Goal: Information Seeking & Learning: Learn about a topic

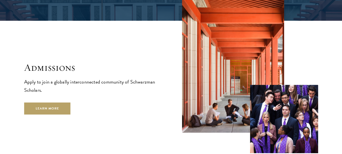
scroll to position [831, 0]
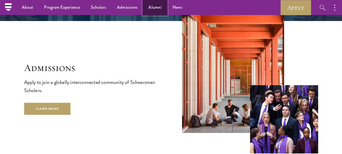
click at [161, 4] on link "Alumni" at bounding box center [155, 7] width 24 height 15
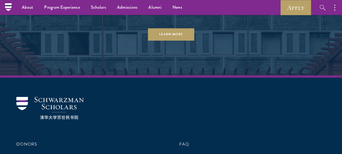
scroll to position [2290, 0]
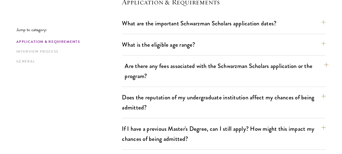
scroll to position [179, 0]
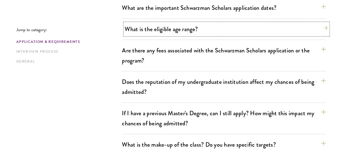
click at [248, 30] on button "What is the eligible age range?" at bounding box center [227, 29] width 204 height 12
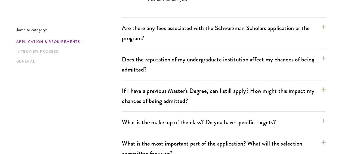
scroll to position [248, 0]
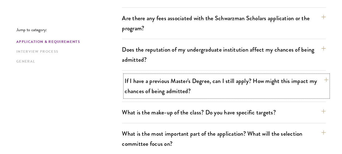
click at [239, 87] on button "If I have a previous Master's Degree, can I still apply? How might this impact …" at bounding box center [227, 86] width 204 height 22
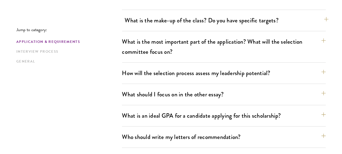
scroll to position [364, 0]
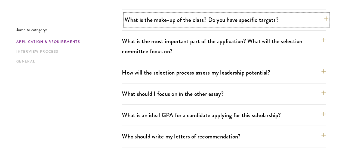
click at [231, 15] on button "What is the make-up of the class? Do you have specific targets?" at bounding box center [227, 20] width 204 height 12
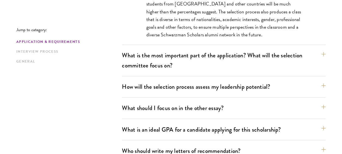
scroll to position [388, 0]
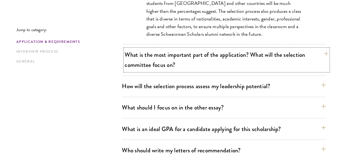
click at [222, 63] on button "What is the most important part of the application? What will the selection com…" at bounding box center [227, 59] width 204 height 22
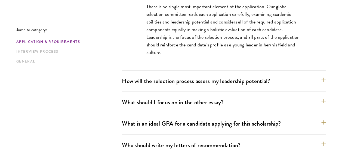
scroll to position [371, 0]
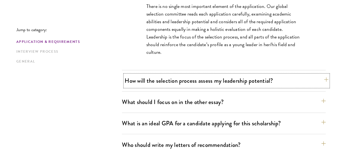
click at [228, 83] on button "How will the selection process assess my leadership potential?" at bounding box center [227, 80] width 204 height 12
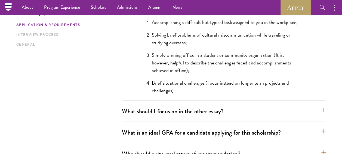
scroll to position [548, 0]
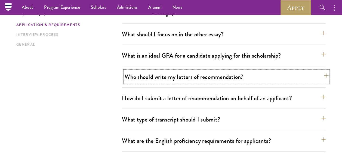
click at [219, 79] on button "Who should write my letters of recommendation?" at bounding box center [227, 77] width 204 height 12
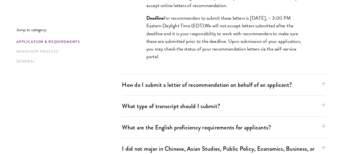
scroll to position [606, 0]
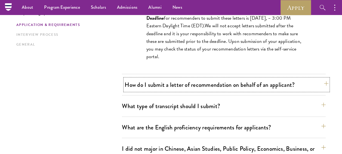
click at [223, 86] on button "How do I submit a letter of recommendation on behalf of an applicant?" at bounding box center [227, 84] width 204 height 12
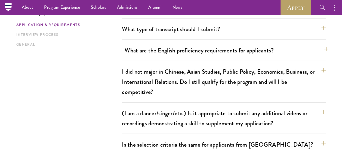
scroll to position [551, 0]
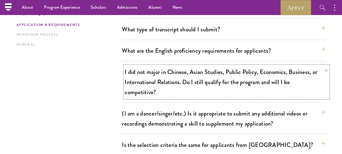
click at [219, 81] on button "I did not major in Chinese, Asian Studies, Public Policy, Economics, Business, …" at bounding box center [227, 82] width 204 height 32
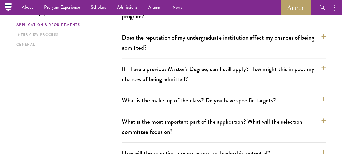
scroll to position [153, 0]
